Goal: Information Seeking & Learning: Learn about a topic

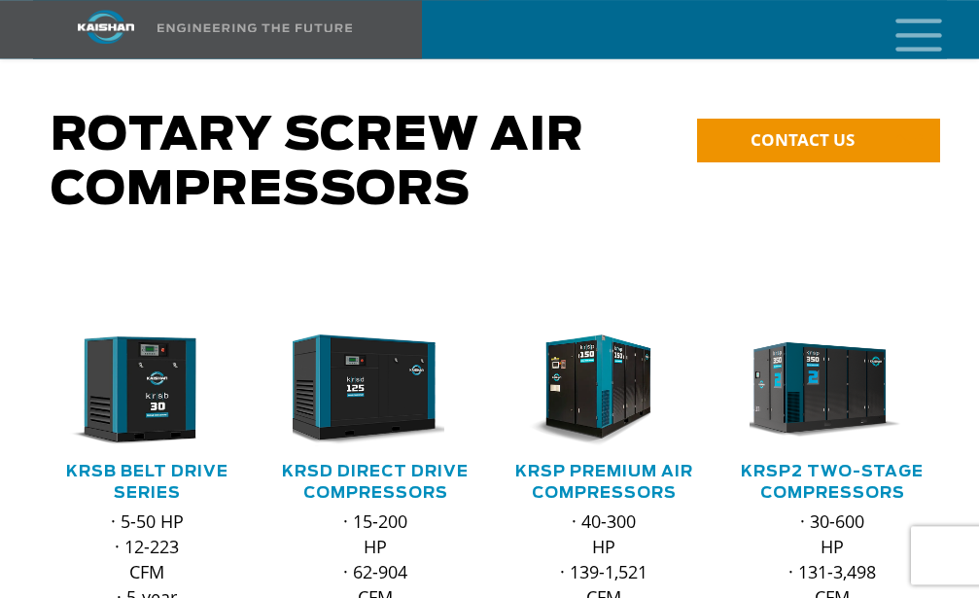
scroll to position [99, 0]
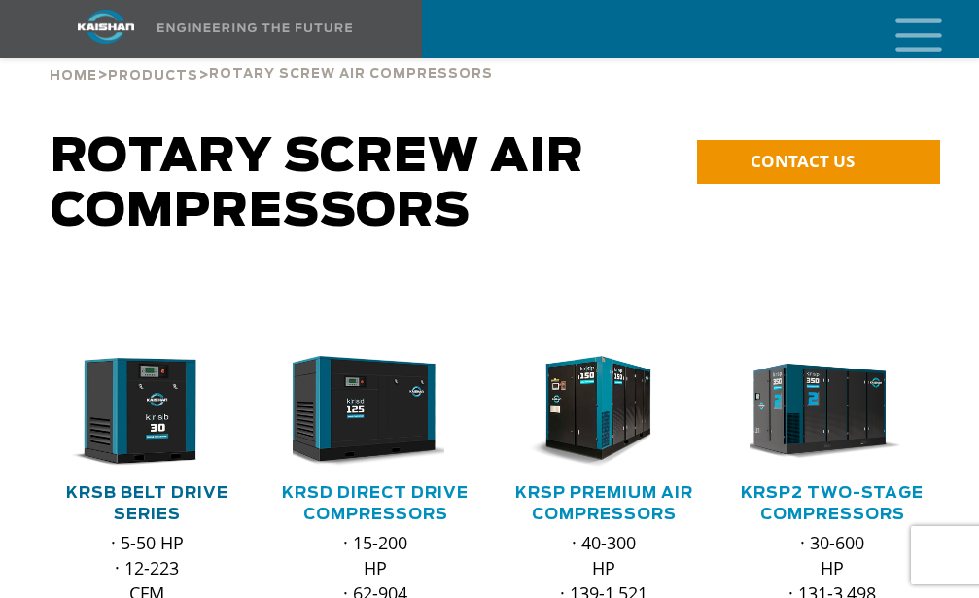
click at [195, 485] on link "KRSB Belt Drive Series" at bounding box center [147, 503] width 162 height 37
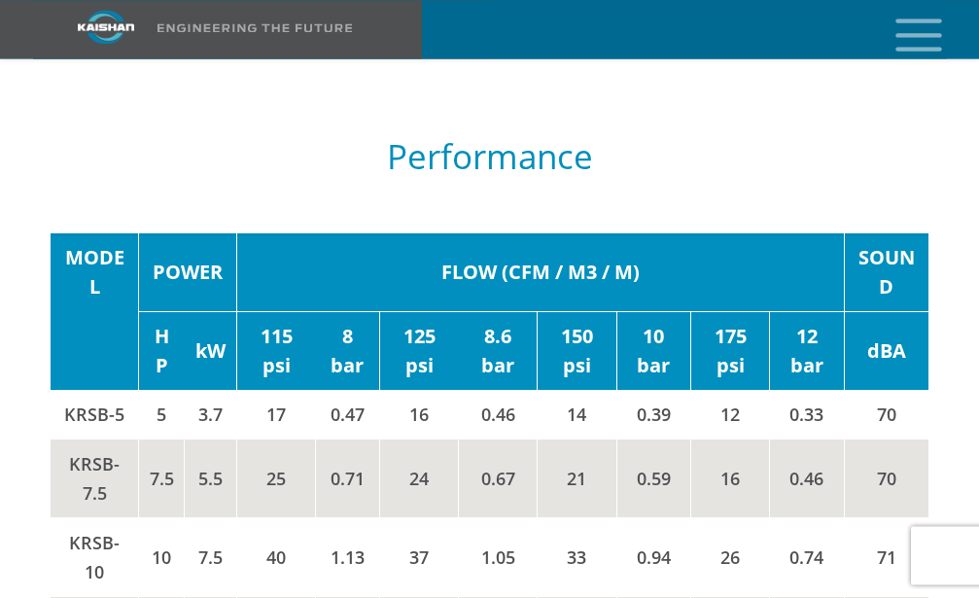
scroll to position [3569, 0]
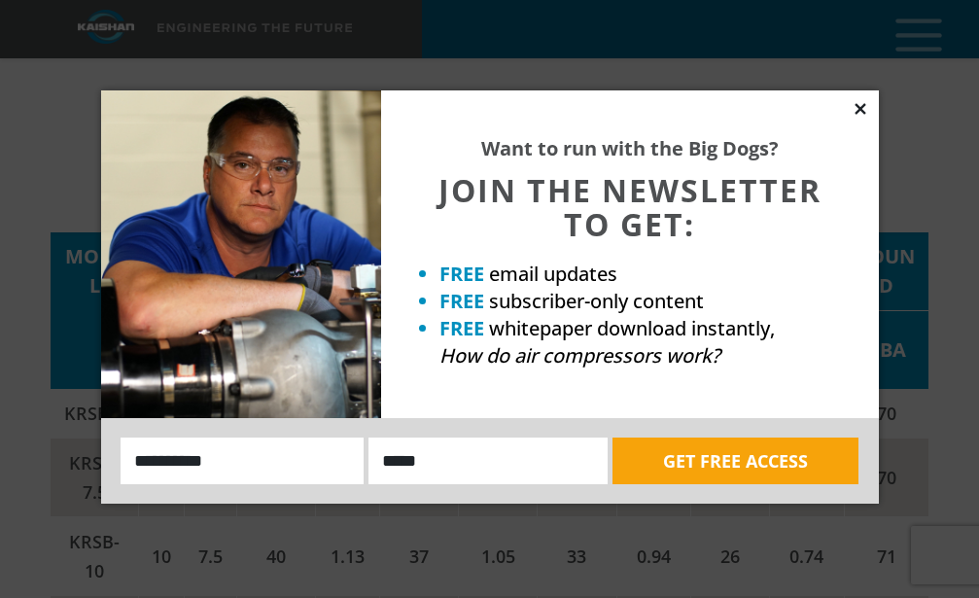
click at [861, 111] on icon at bounding box center [859, 108] width 11 height 11
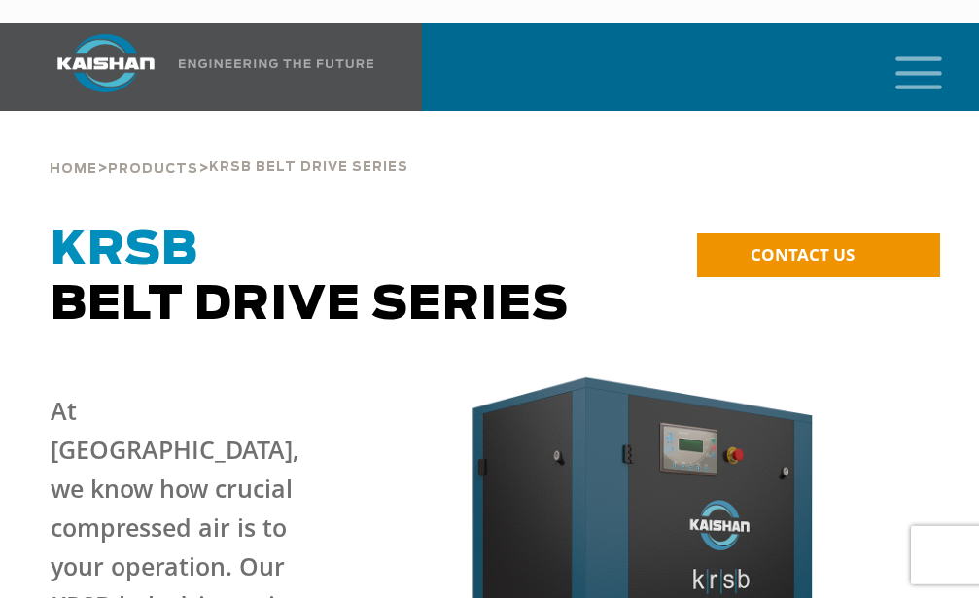
scroll to position [0, 0]
